Goal: Information Seeking & Learning: Learn about a topic

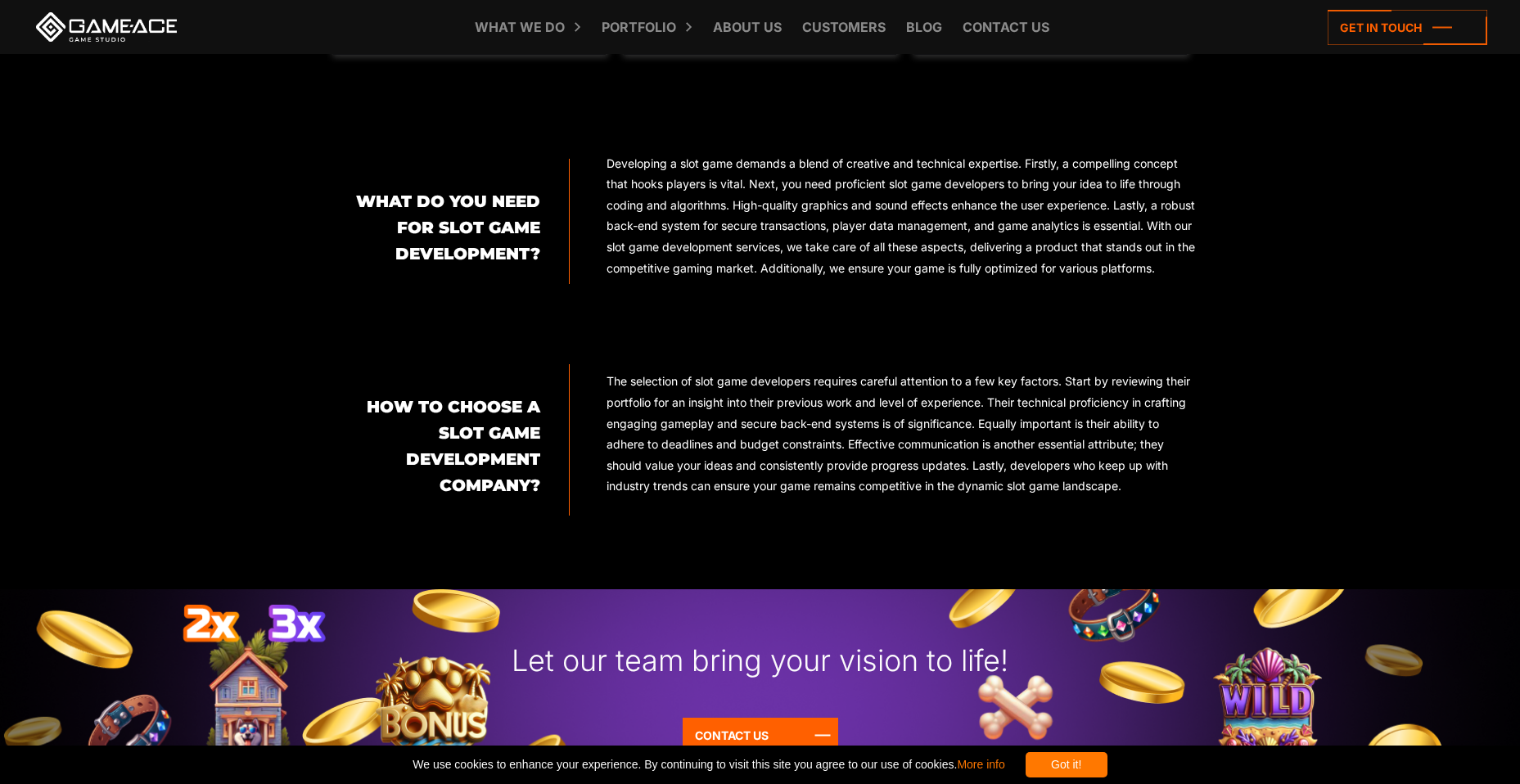
click at [611, 404] on p "The selection of slot game developers requires careful attention to a few key f…" at bounding box center [901, 433] width 589 height 126
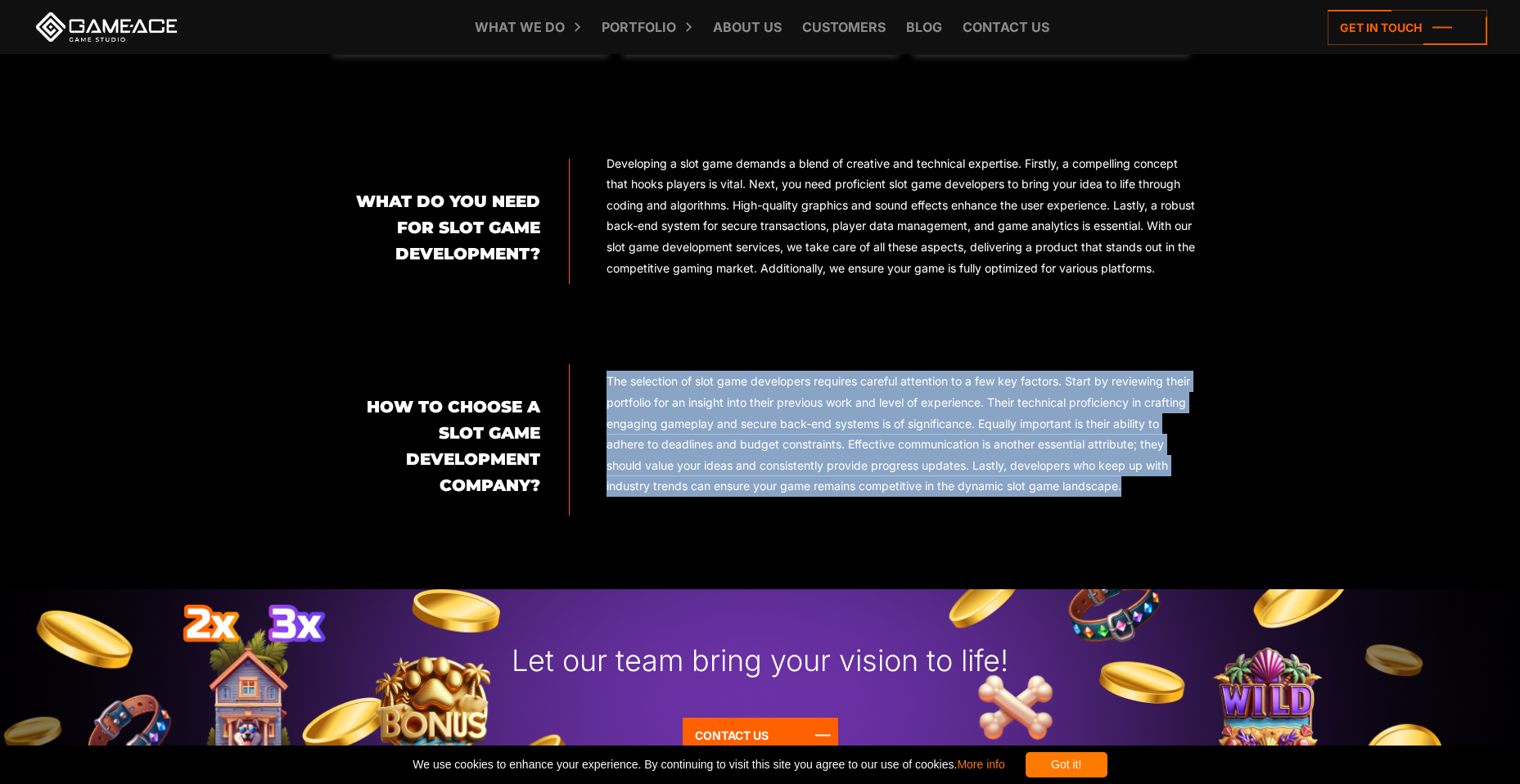
drag, startPoint x: 609, startPoint y: 401, endPoint x: 1214, endPoint y: 520, distance: 616.6
copy p "The selection of slot game developers requires careful attention to a few key f…"
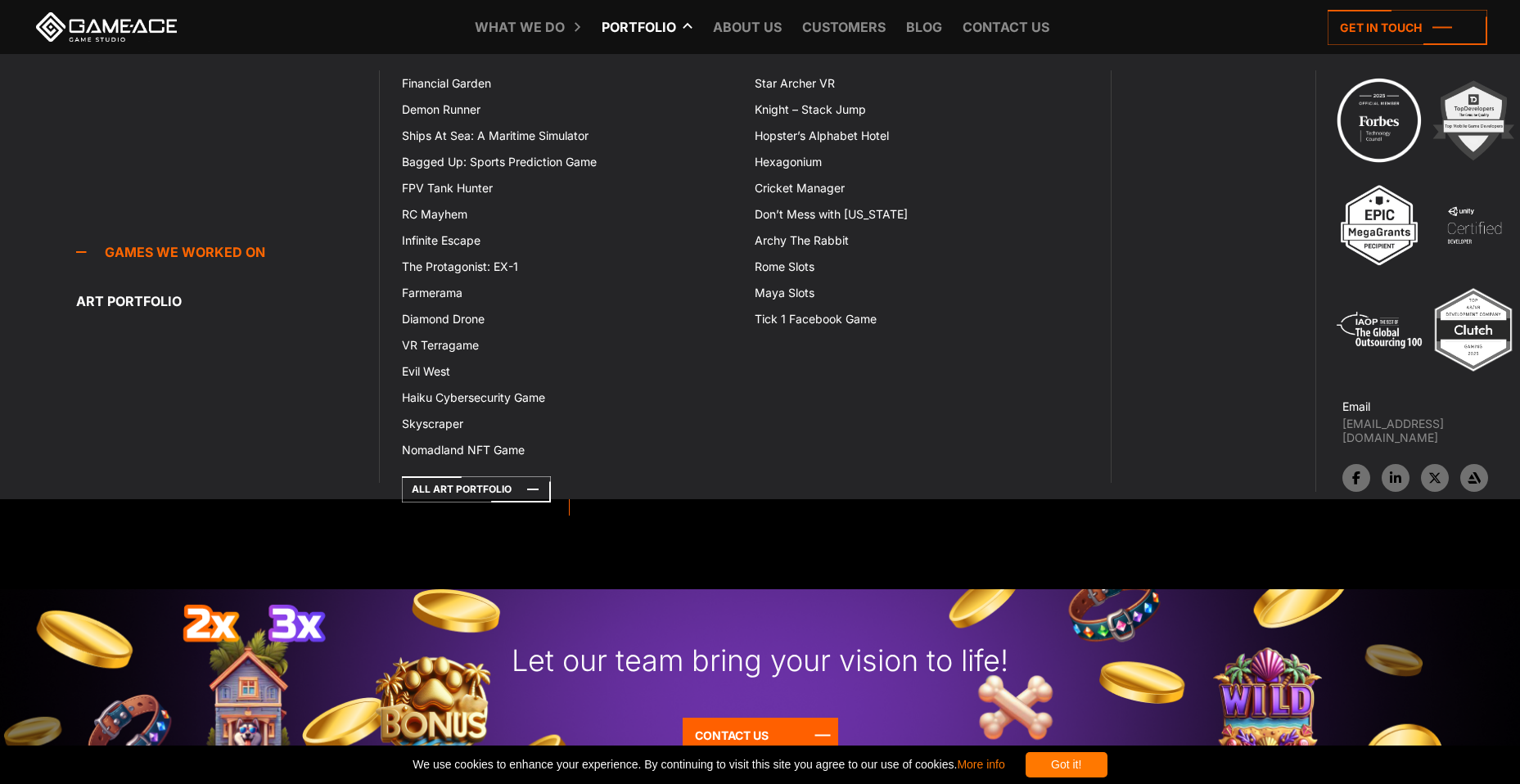
click at [656, 20] on link "Portfolio" at bounding box center [639, 27] width 90 height 54
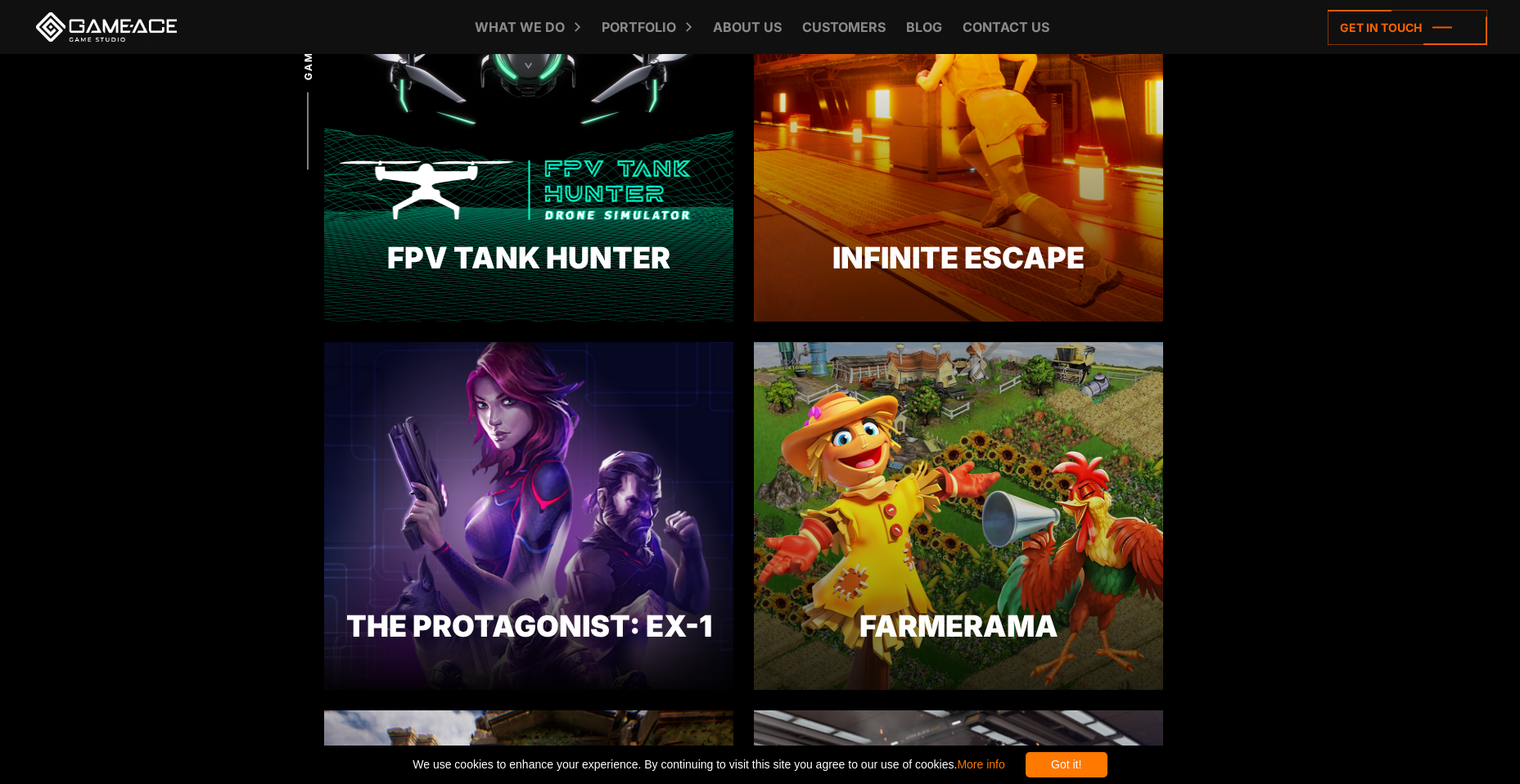
scroll to position [246, 0]
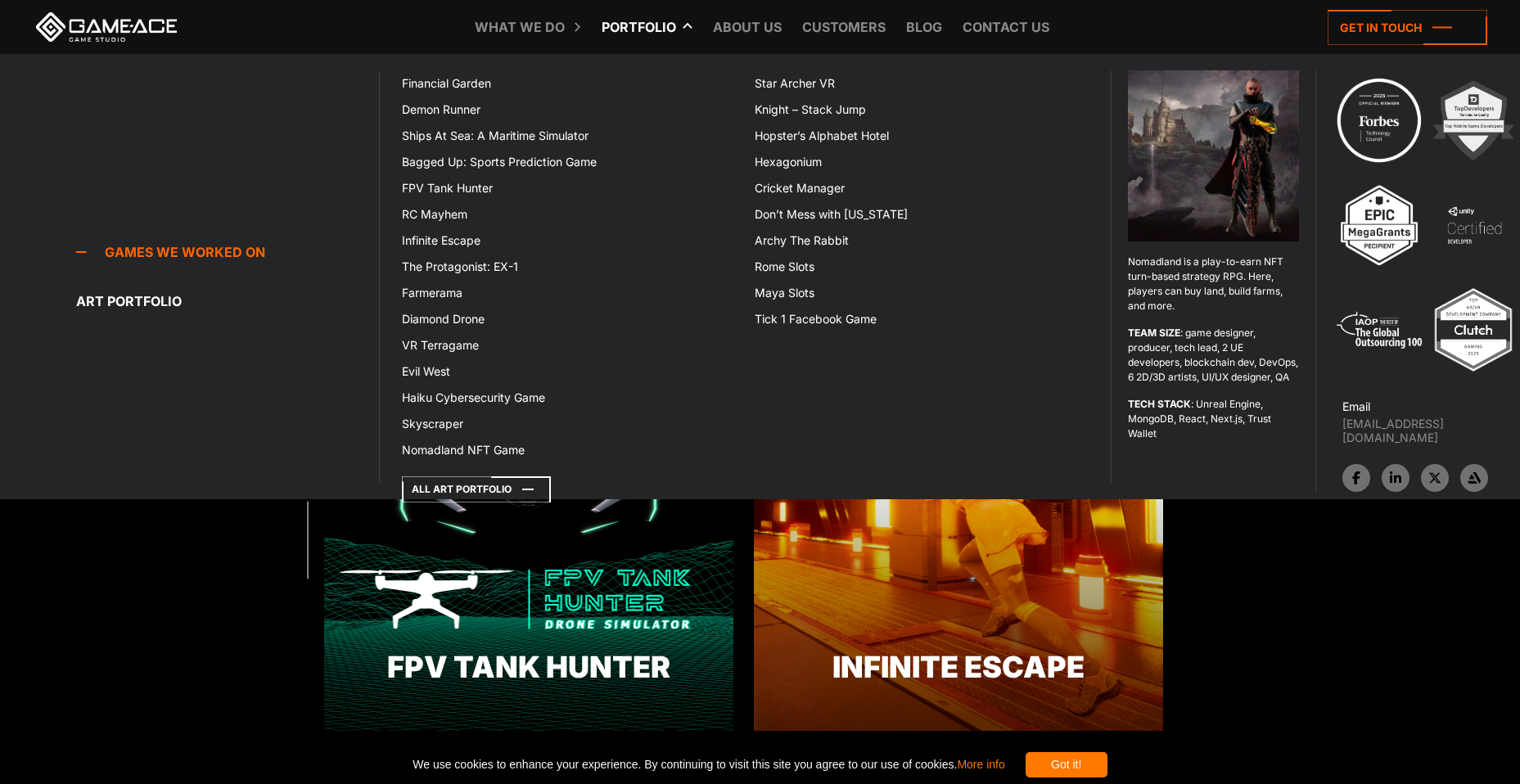
click at [491, 488] on icon at bounding box center [476, 489] width 149 height 26
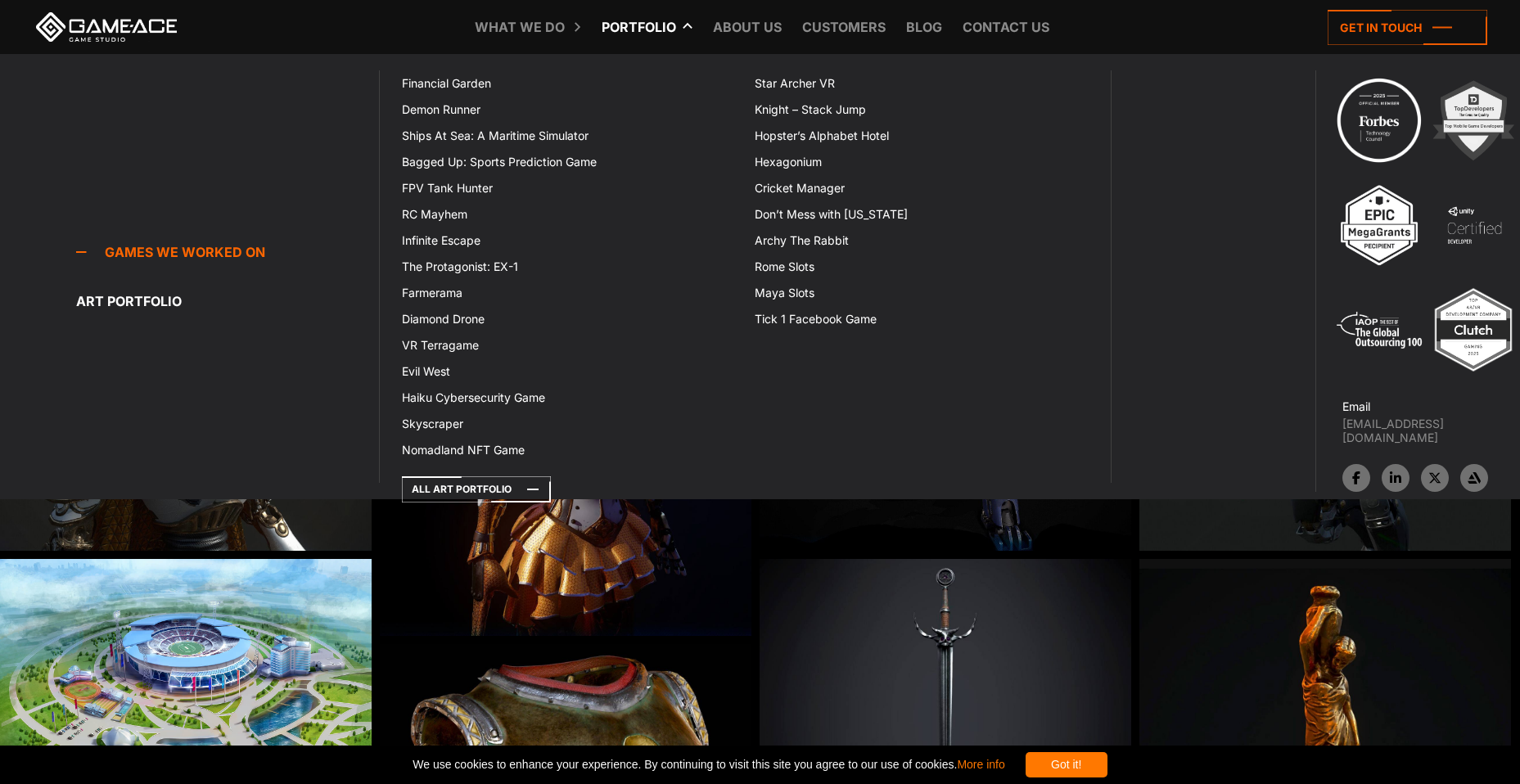
click at [653, 27] on link "Portfolio" at bounding box center [639, 27] width 90 height 54
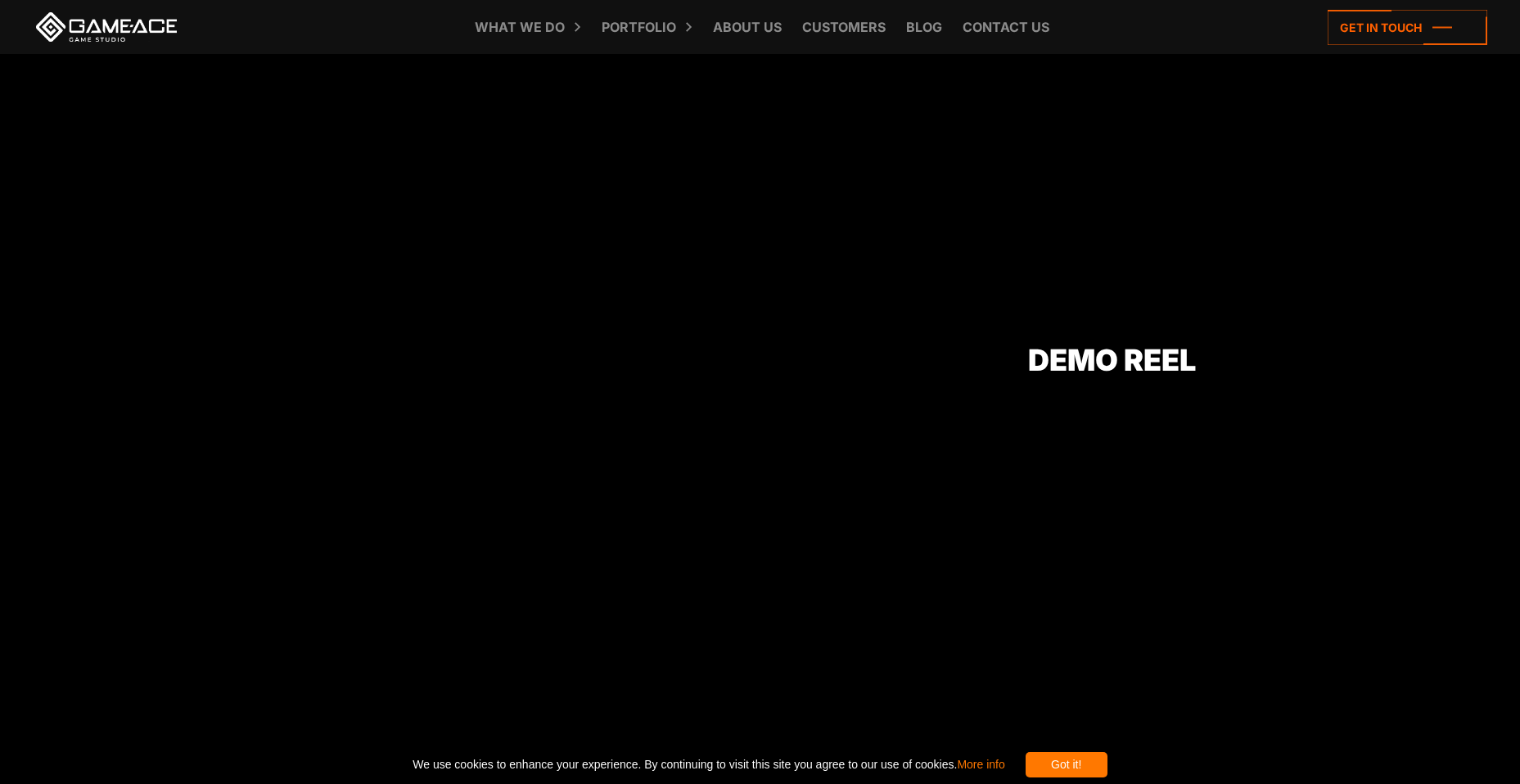
scroll to position [1555, 0]
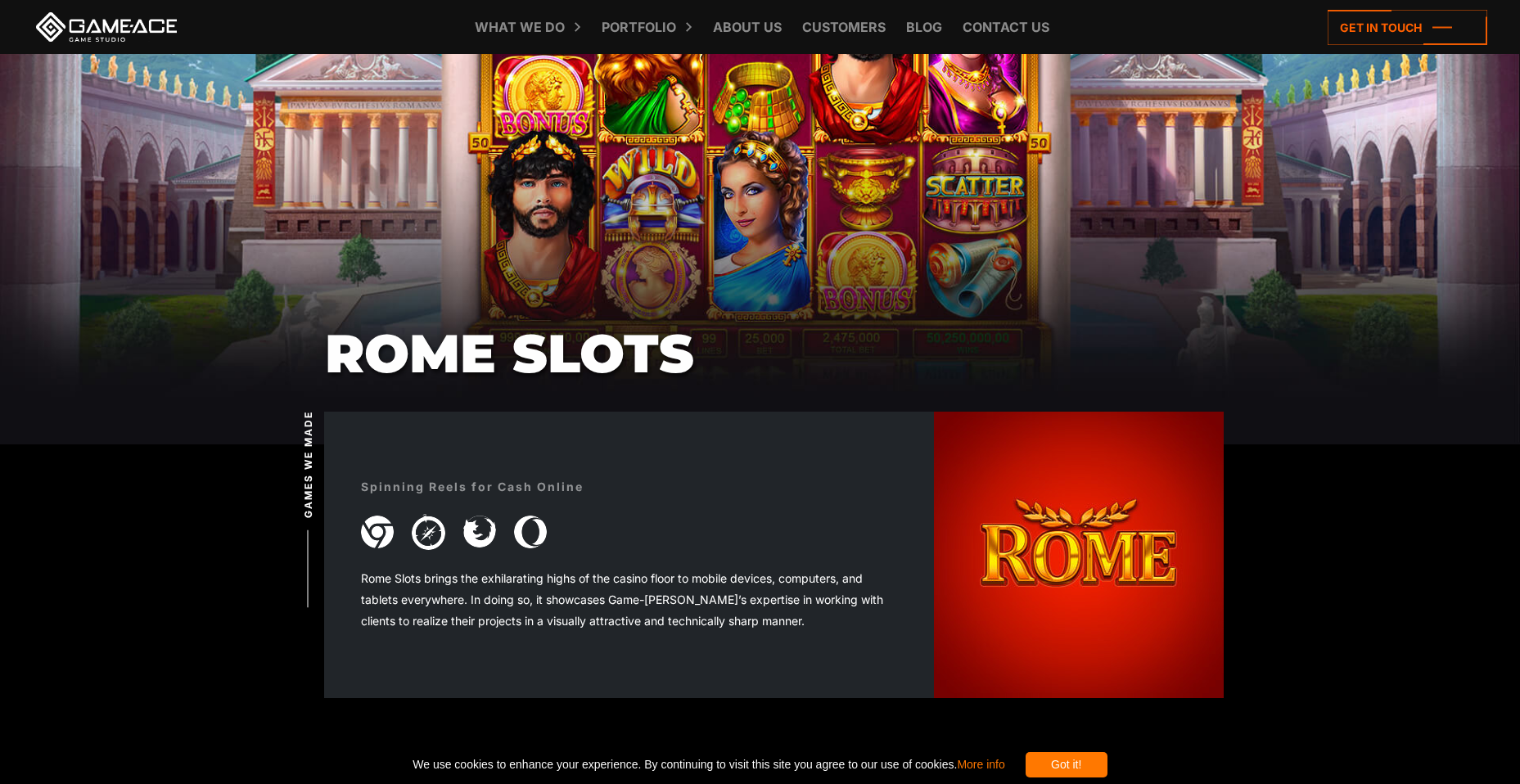
scroll to position [573, 0]
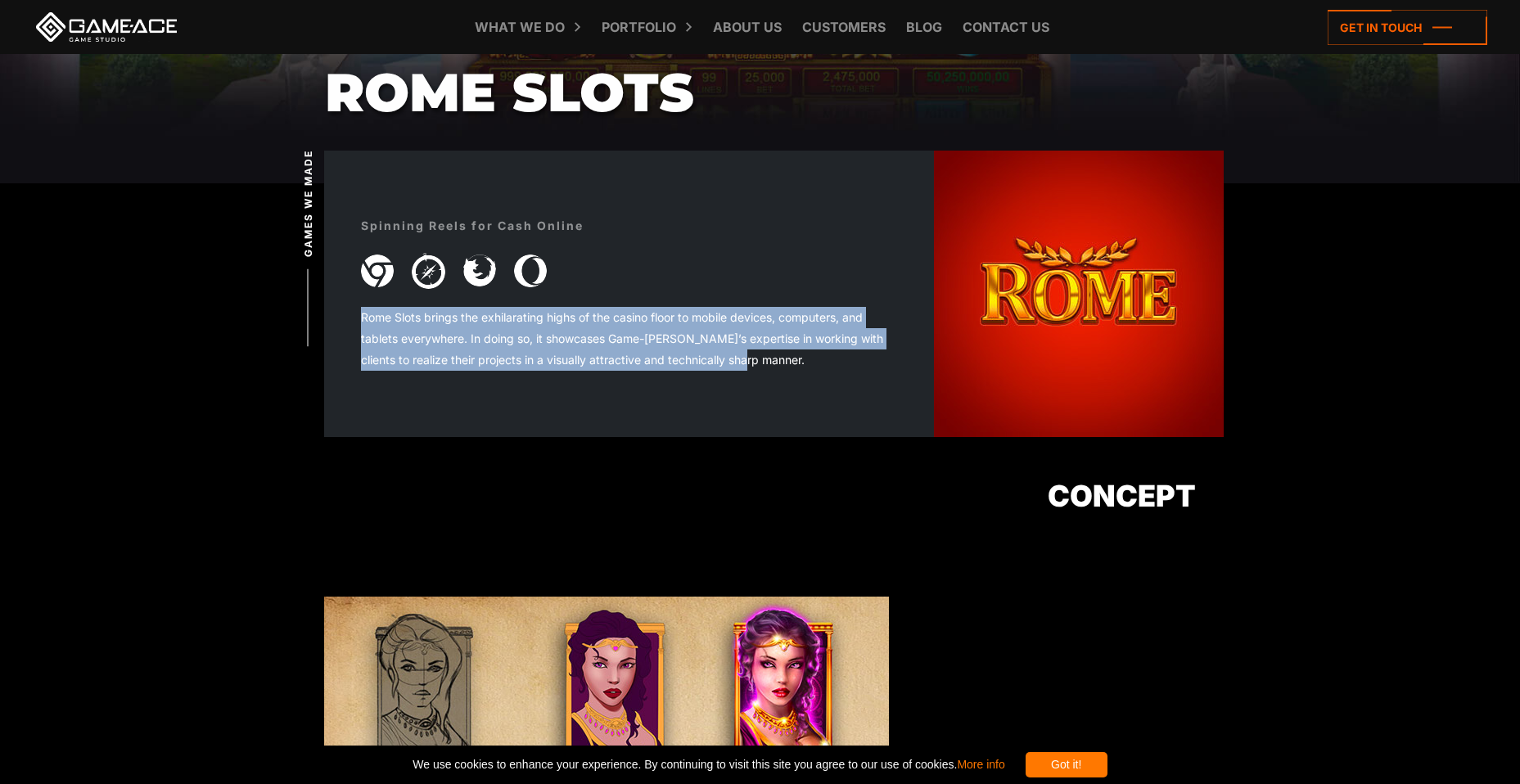
drag, startPoint x: 360, startPoint y: 318, endPoint x: 767, endPoint y: 363, distance: 409.5
click at [767, 363] on div "Spinning Reels for Cash Online Rome Slots brings the exhilarating highs of the …" at bounding box center [629, 293] width 610 height 227
copy div "Rome Slots brings the exhilarating highs of the casino floor to mobile devices,…"
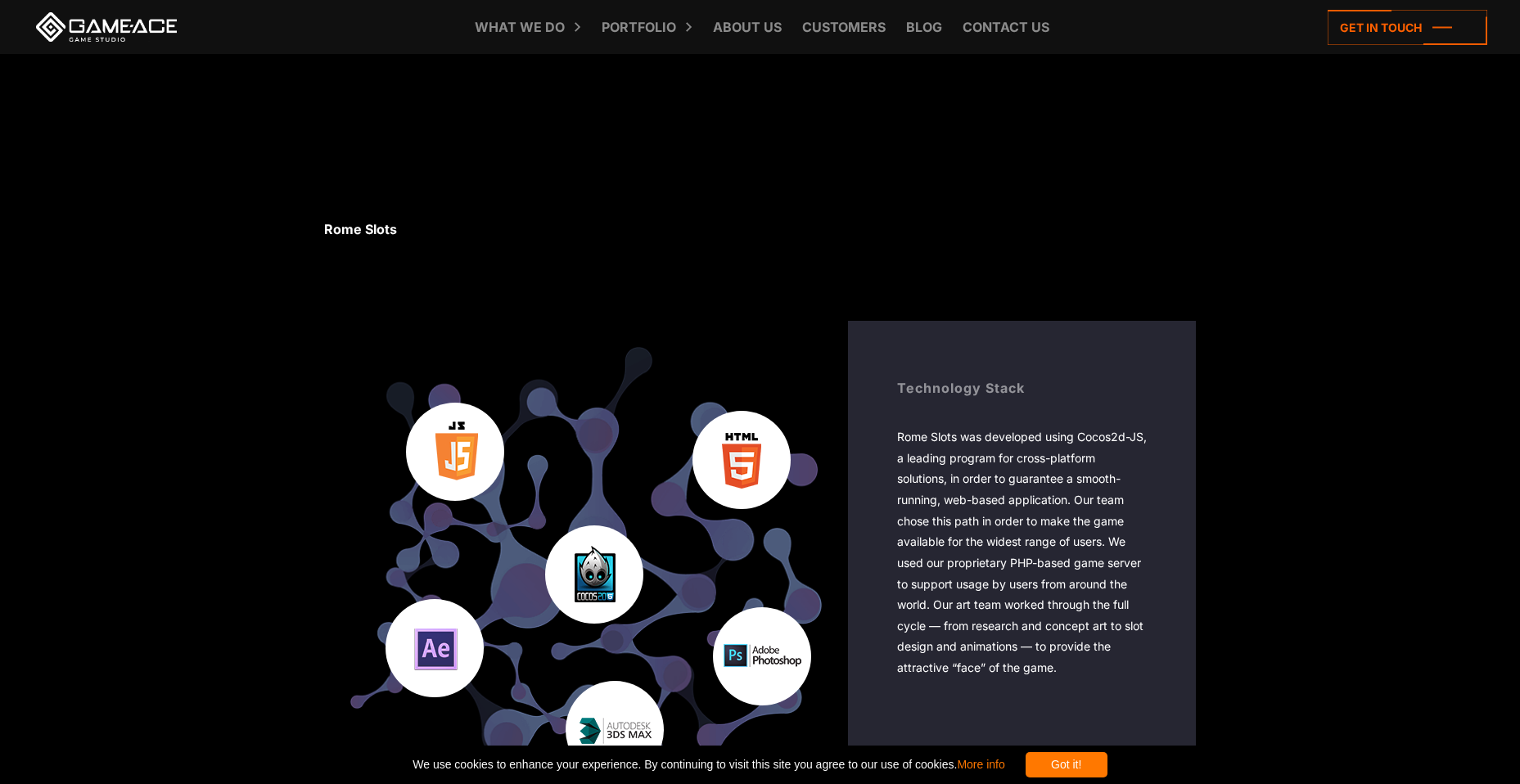
scroll to position [2619, 0]
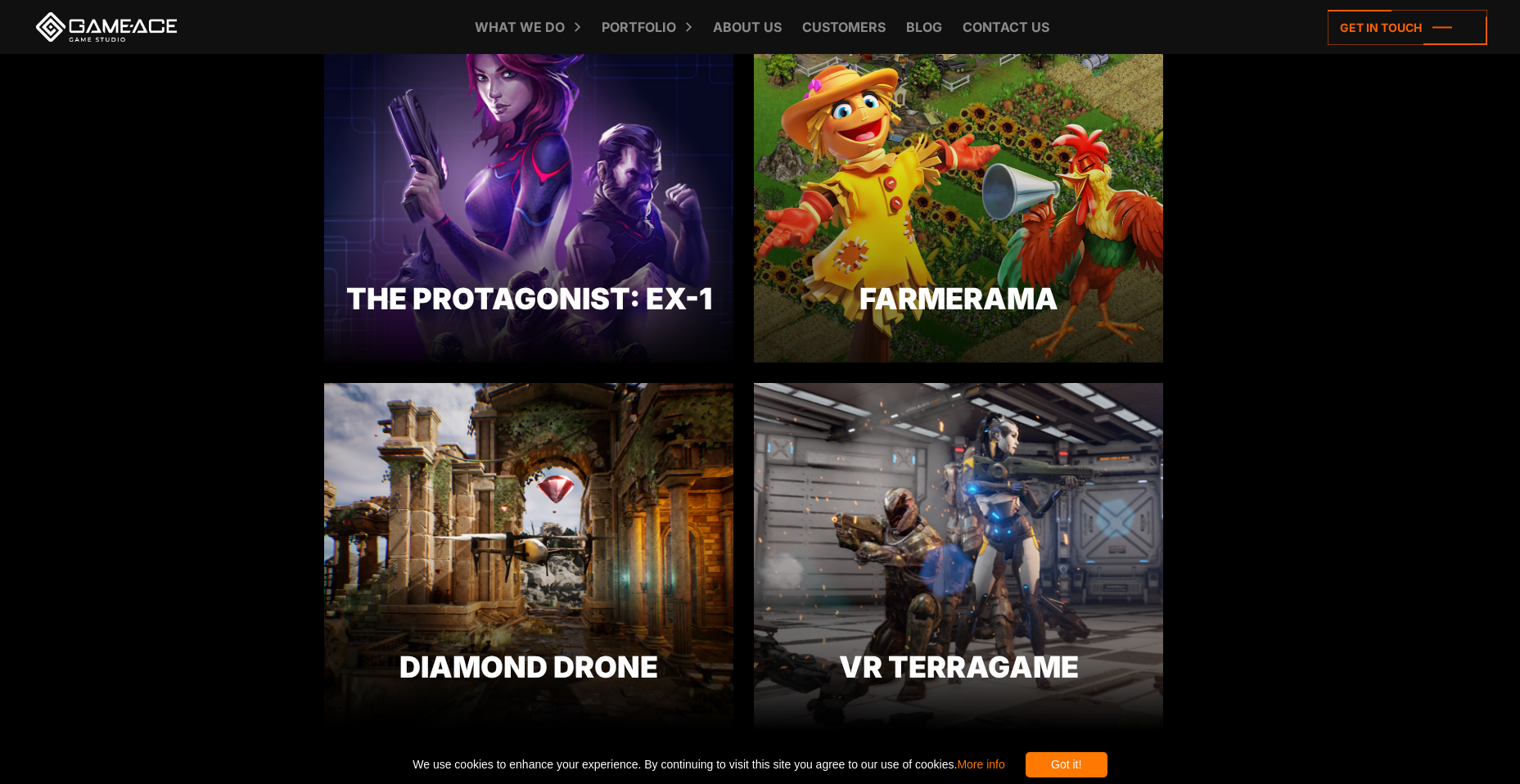
drag, startPoint x: 1529, startPoint y: 65, endPoint x: 1521, endPoint y: 107, distance: 42.8
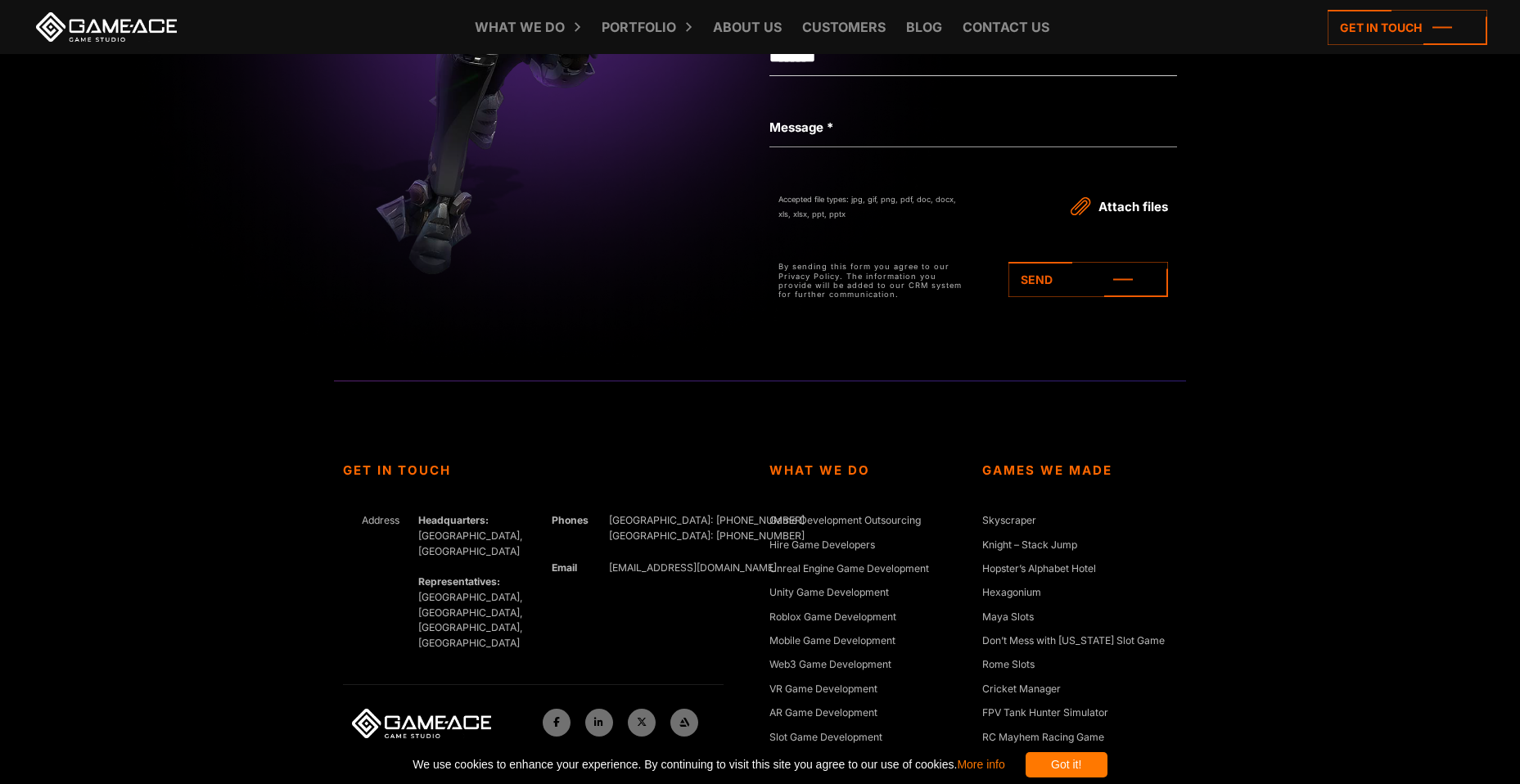
scroll to position [6265, 0]
